Goal: Browse casually

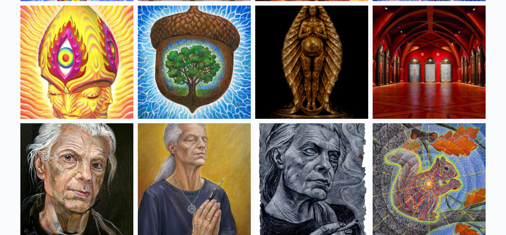
scroll to position [314, 0]
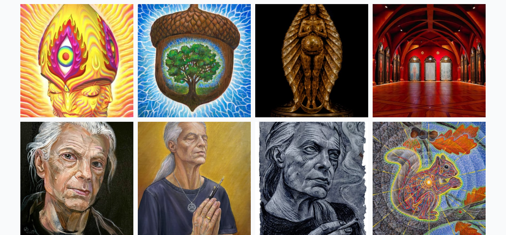
click at [454, 194] on img at bounding box center [429, 178] width 113 height 113
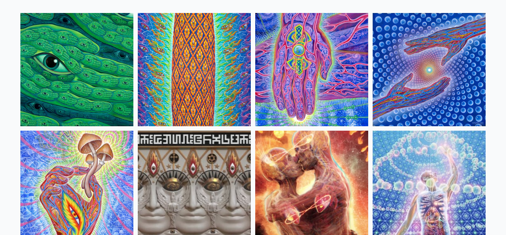
scroll to position [0, 0]
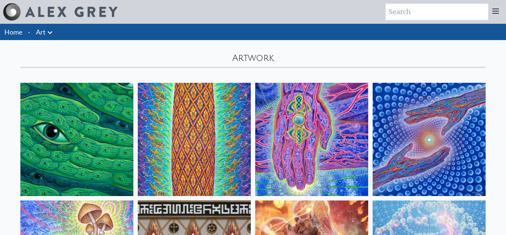
click at [415, 127] on img at bounding box center [429, 139] width 113 height 113
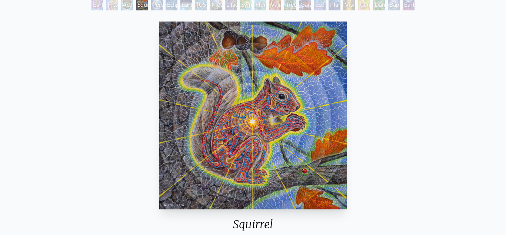
scroll to position [50, 0]
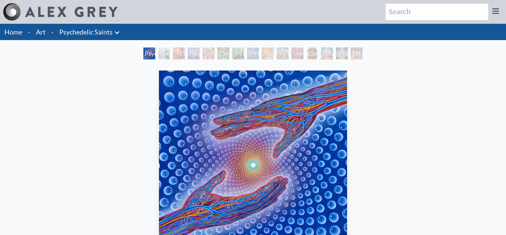
click at [43, 33] on link "Art" at bounding box center [41, 32] width 10 height 10
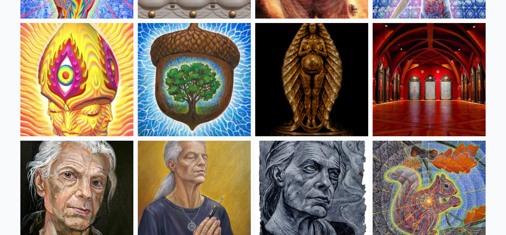
scroll to position [295, 0]
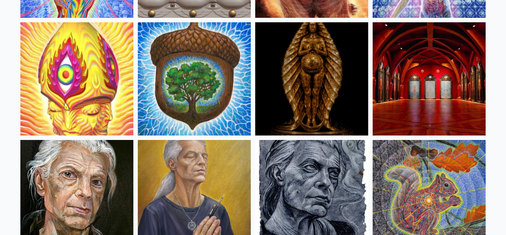
click at [179, 86] on img at bounding box center [194, 78] width 113 height 113
